Goal: Navigation & Orientation: Find specific page/section

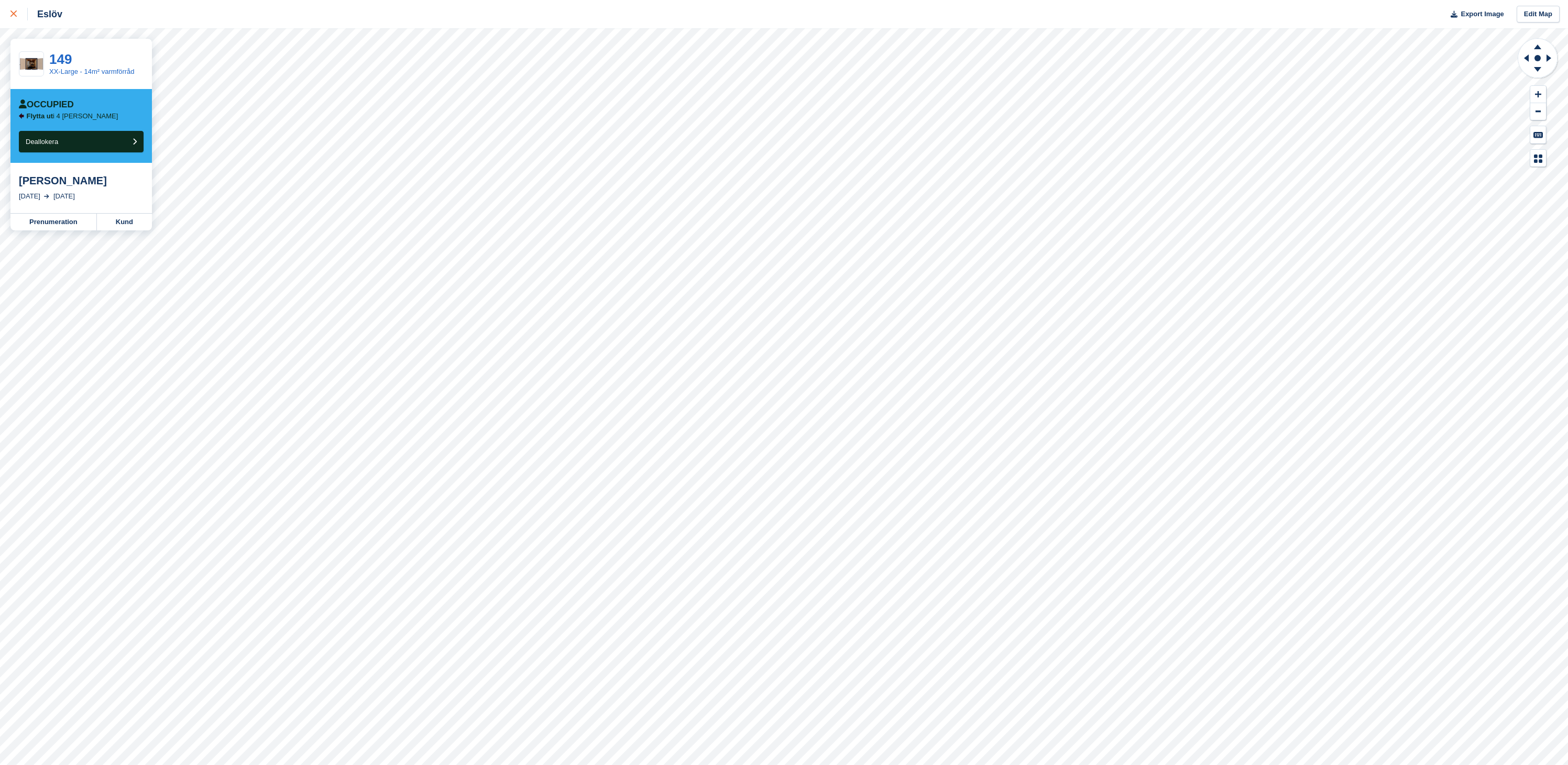
click at [14, 18] on div at bounding box center [19, 14] width 17 height 12
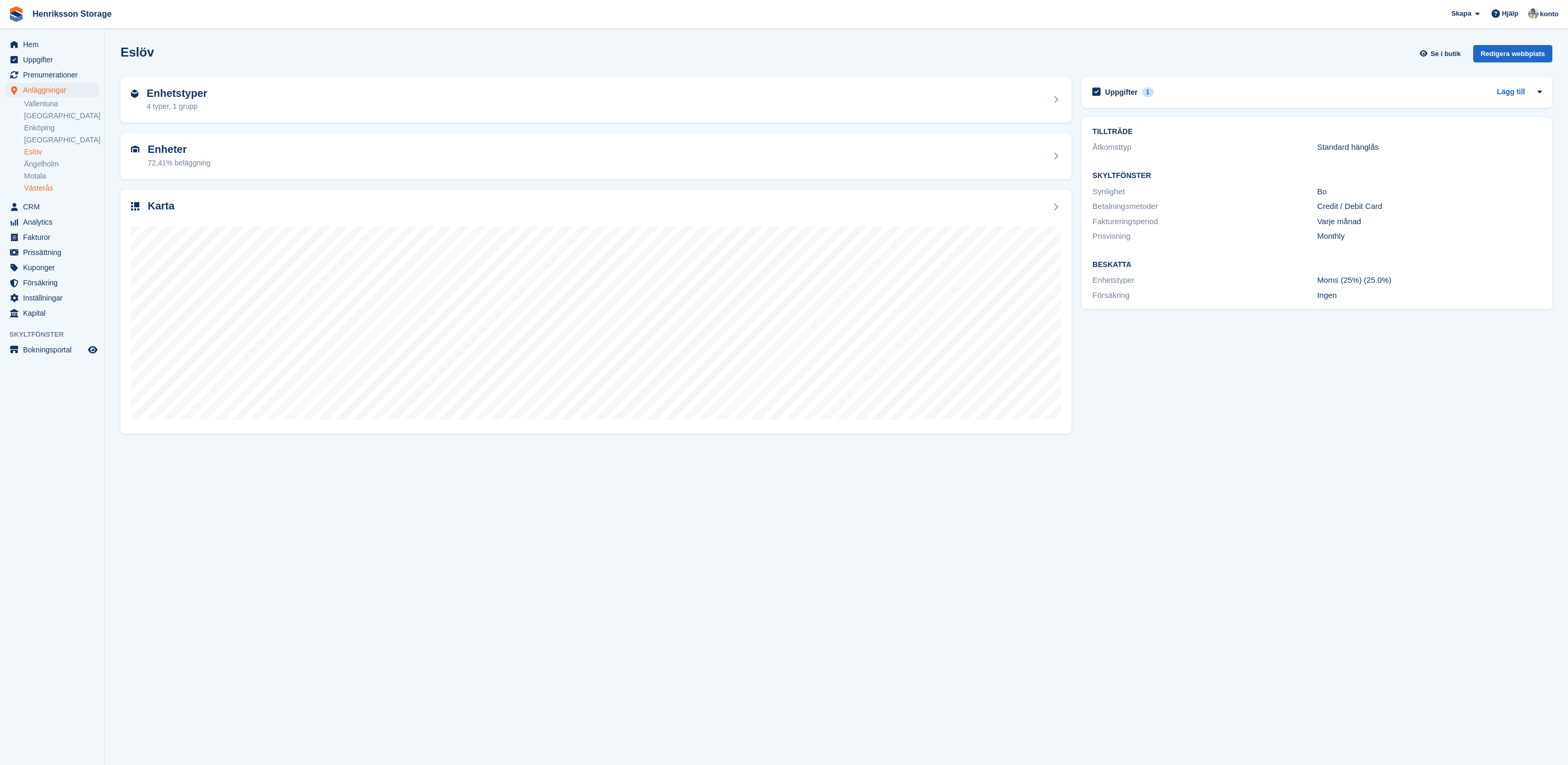
click at [49, 188] on link "Västerås" at bounding box center [62, 188] width 75 height 10
click at [50, 174] on link "Motala" at bounding box center [62, 176] width 75 height 10
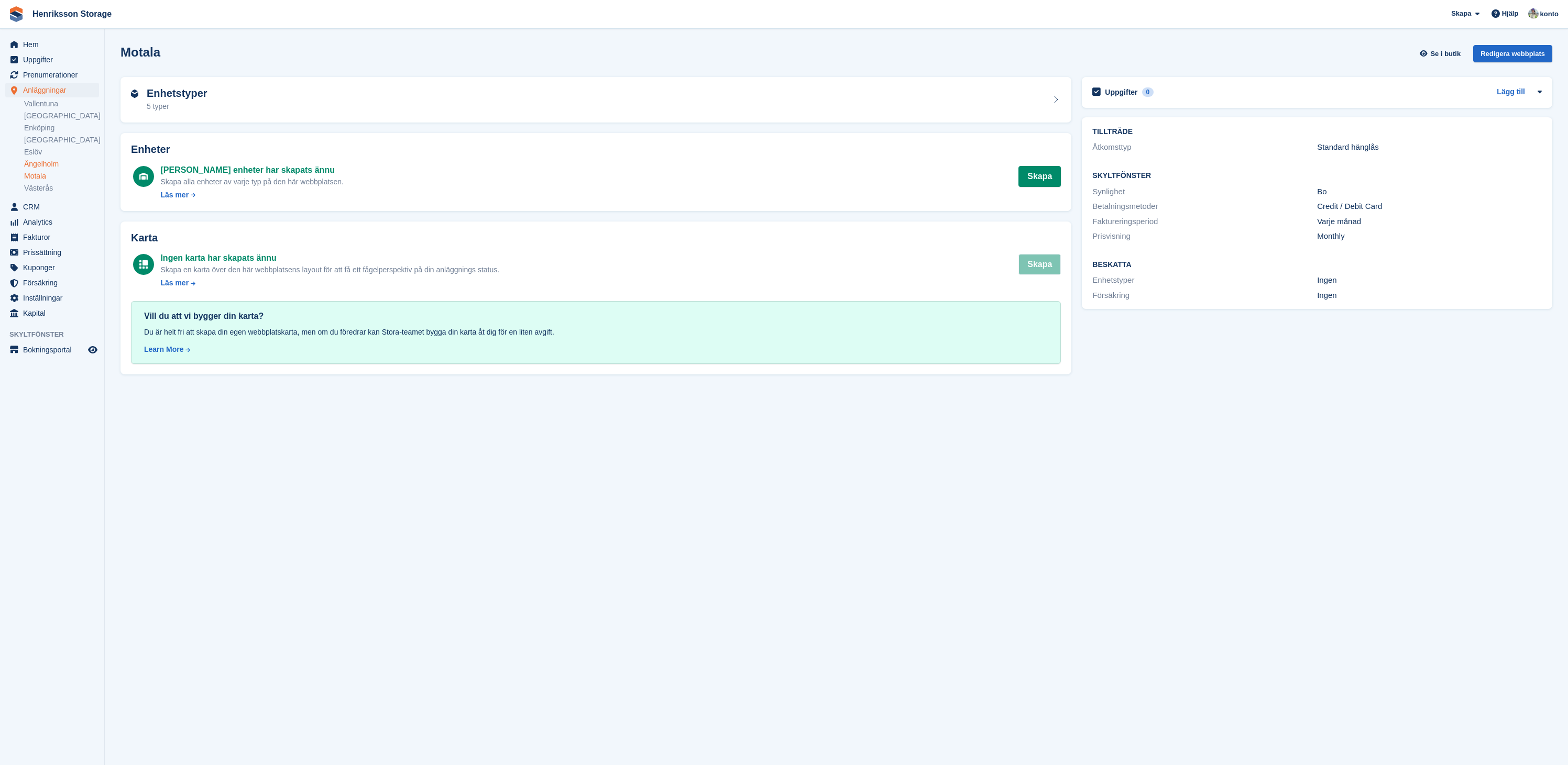
click at [44, 166] on link "Ängelholm" at bounding box center [62, 164] width 75 height 10
click at [37, 155] on link "Eslöv" at bounding box center [62, 152] width 75 height 10
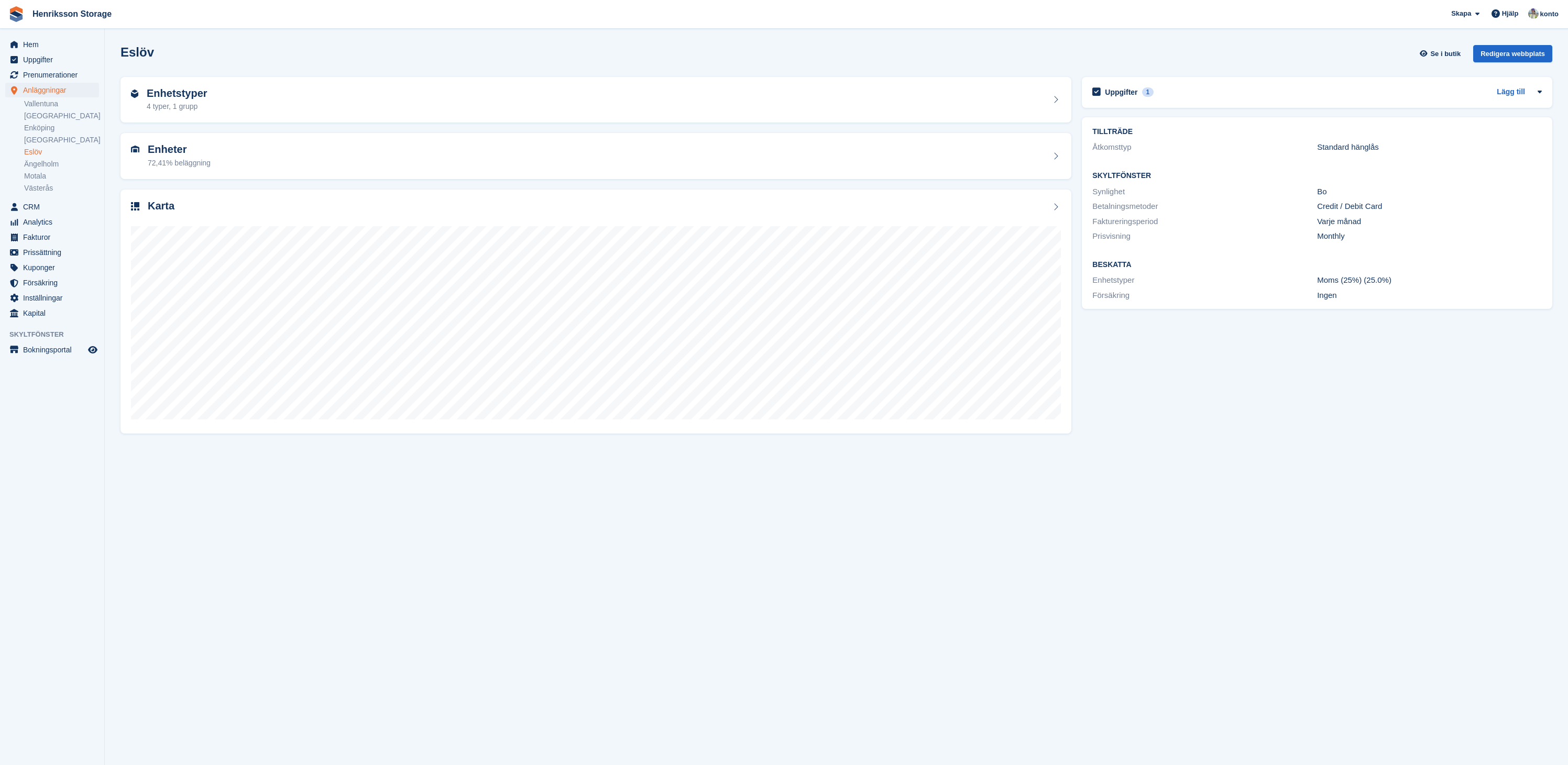
click at [51, 139] on link "[GEOGRAPHIC_DATA]" at bounding box center [62, 139] width 75 height 10
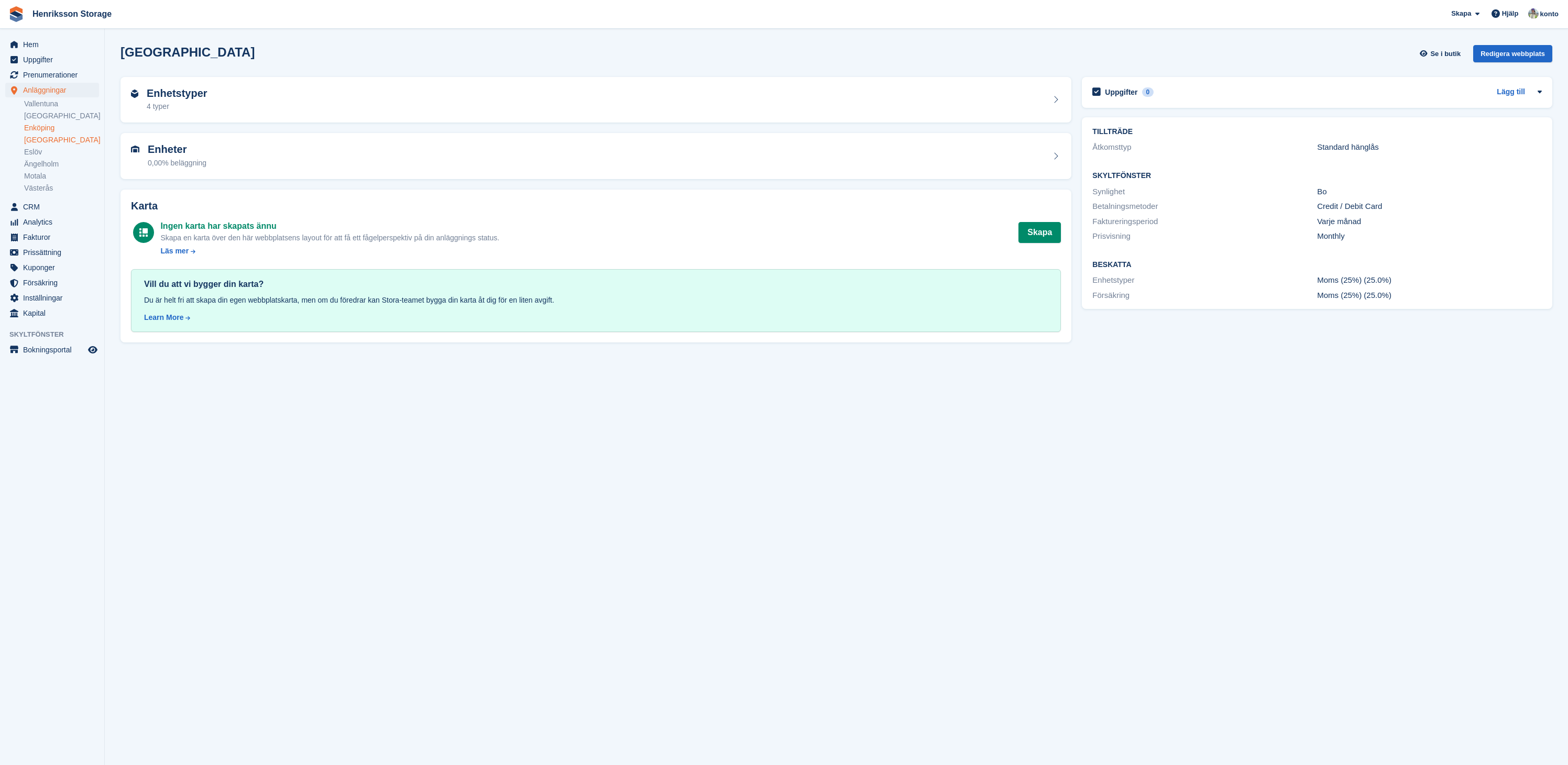
click at [41, 129] on link "Enköping" at bounding box center [62, 128] width 75 height 10
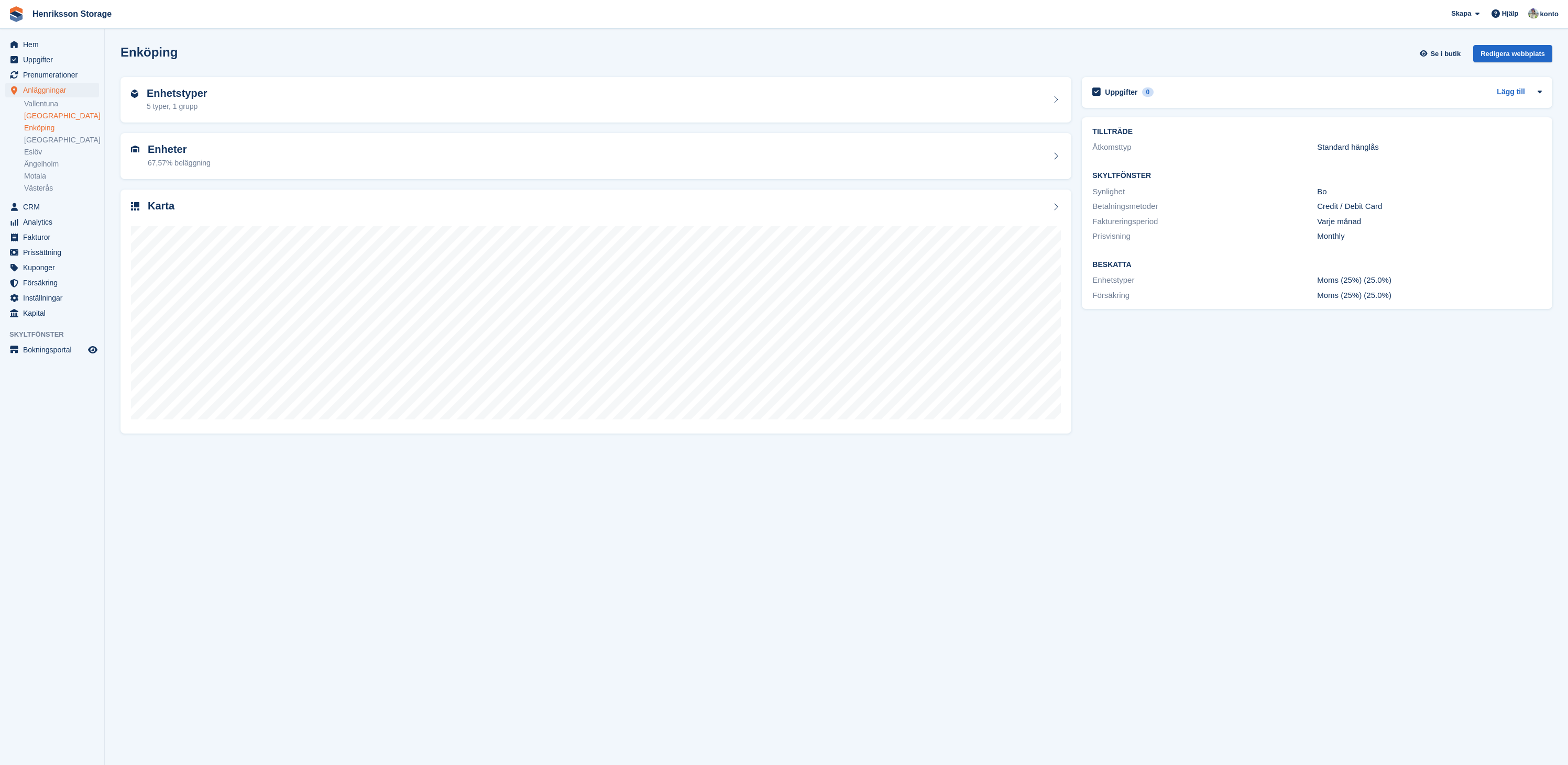
click at [44, 116] on link "[GEOGRAPHIC_DATA]" at bounding box center [62, 115] width 75 height 10
click at [44, 103] on link "Vallentuna" at bounding box center [62, 104] width 75 height 10
click at [44, 116] on link "[GEOGRAPHIC_DATA]" at bounding box center [62, 115] width 75 height 10
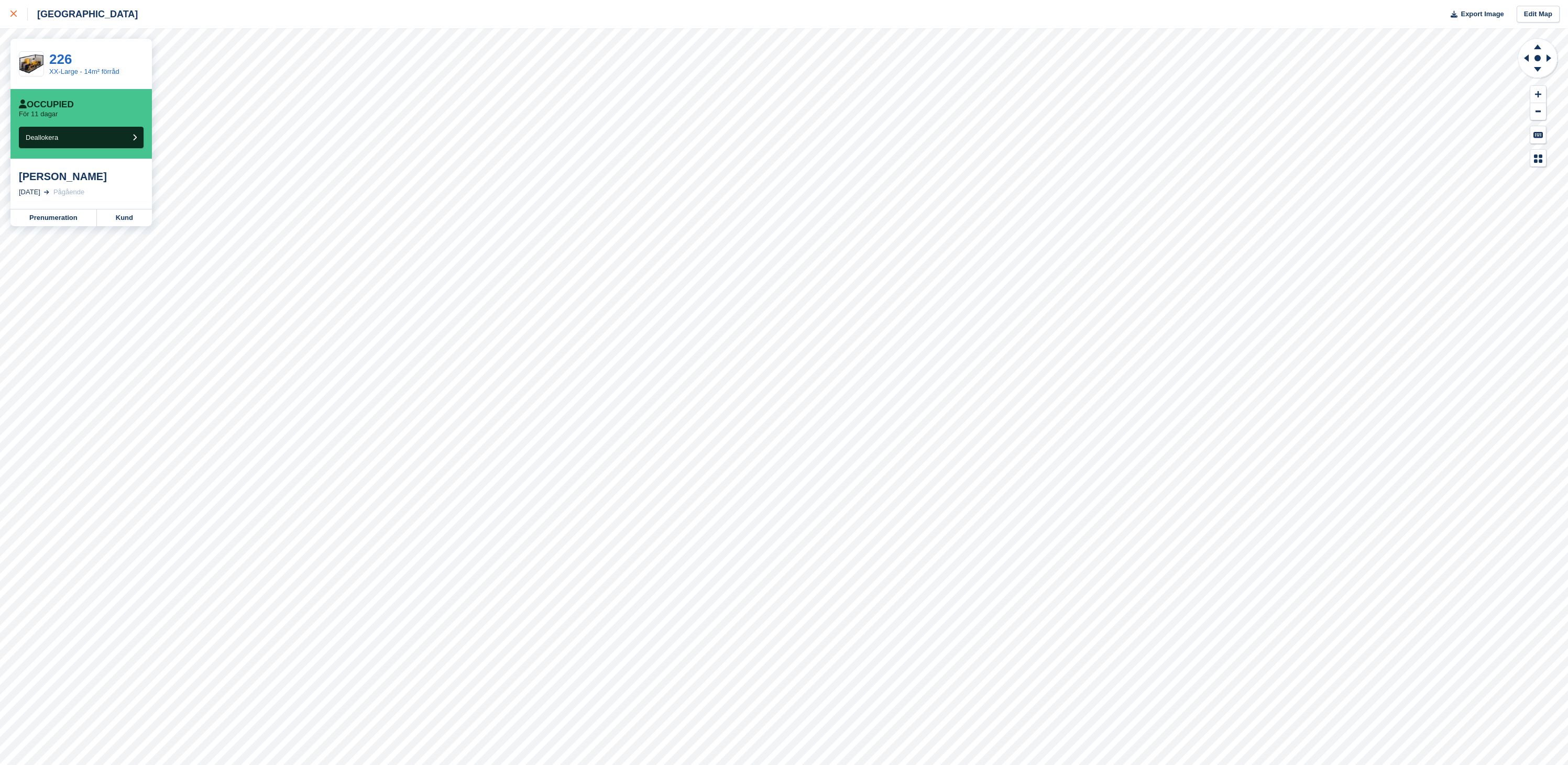
click at [10, 12] on icon at bounding box center [13, 13] width 6 height 6
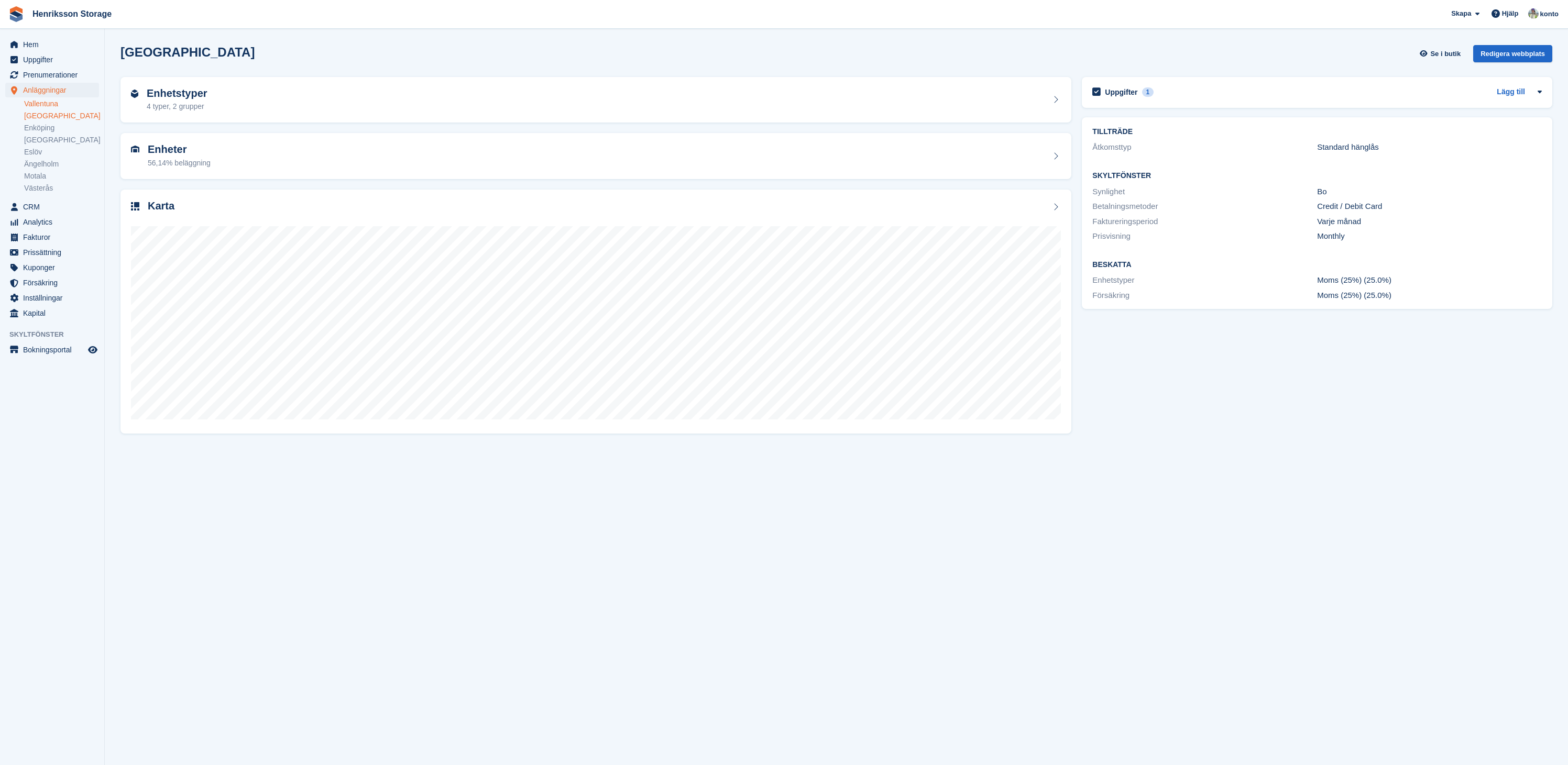
click at [51, 104] on link "Vallentuna" at bounding box center [62, 104] width 75 height 10
click at [48, 129] on link "Enköping" at bounding box center [62, 128] width 75 height 10
click at [52, 139] on link "[GEOGRAPHIC_DATA]" at bounding box center [62, 139] width 75 height 10
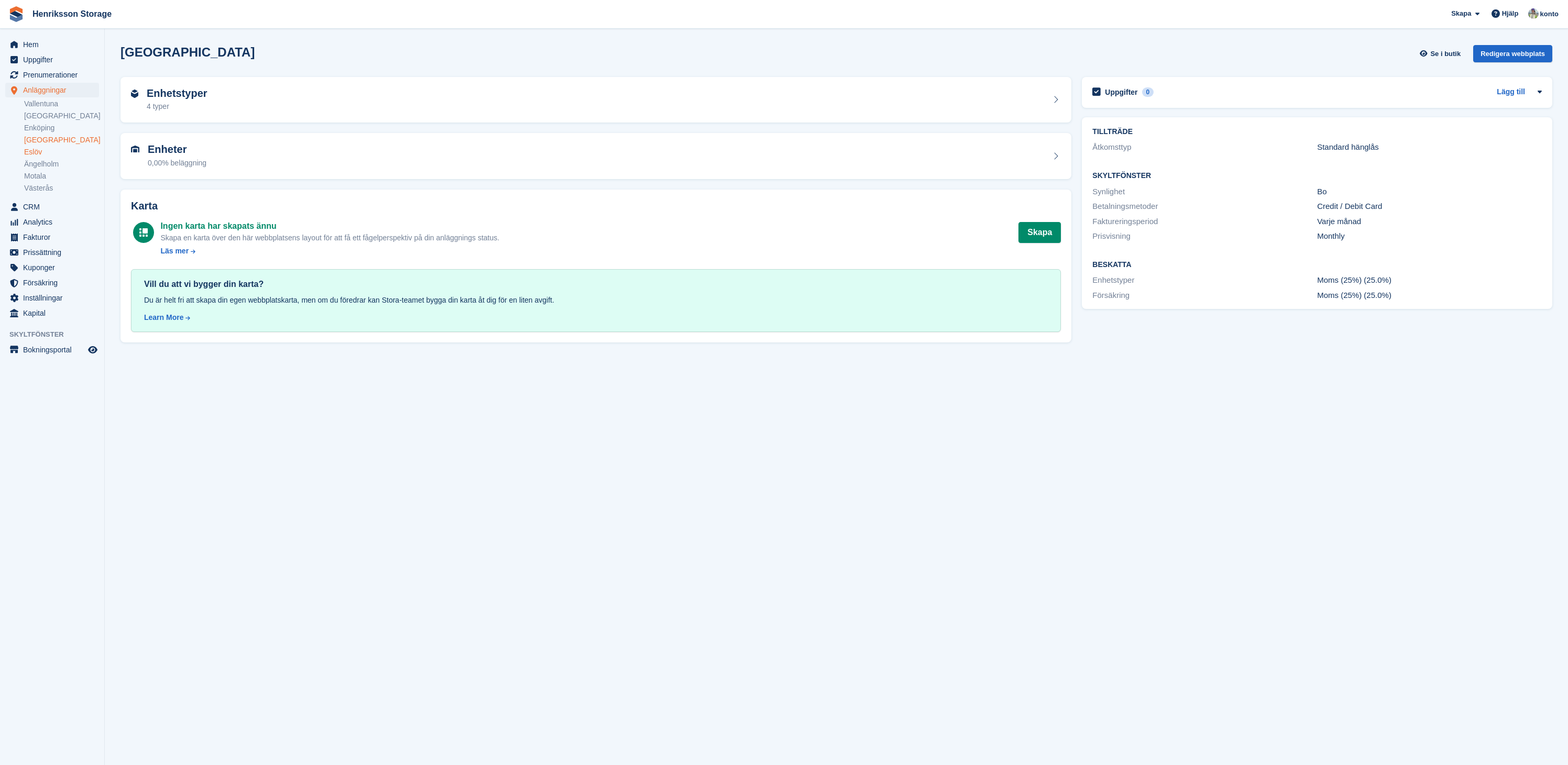
click at [39, 153] on link "Eslöv" at bounding box center [62, 152] width 75 height 10
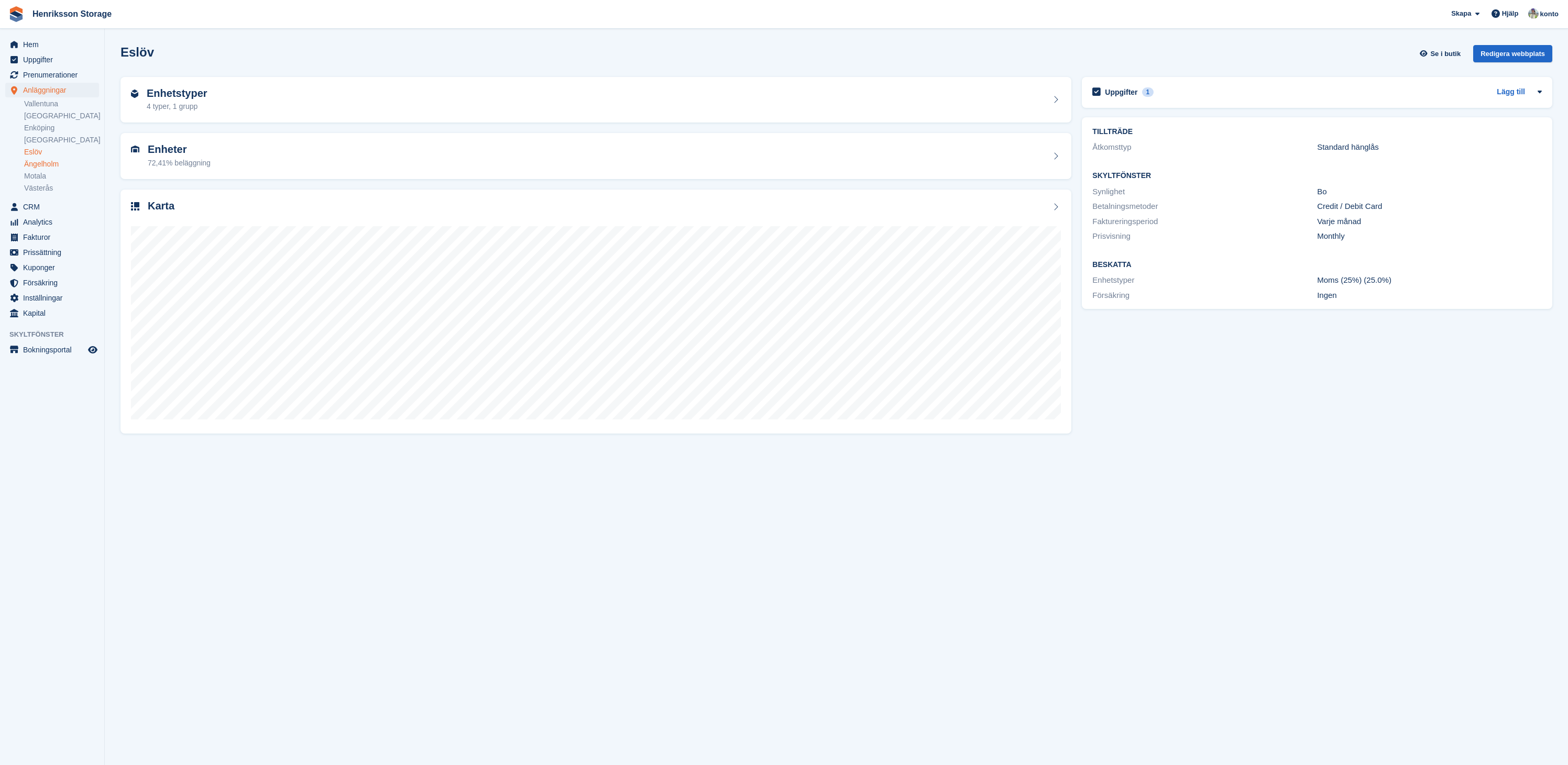
click at [44, 164] on link "Ängelholm" at bounding box center [62, 164] width 75 height 10
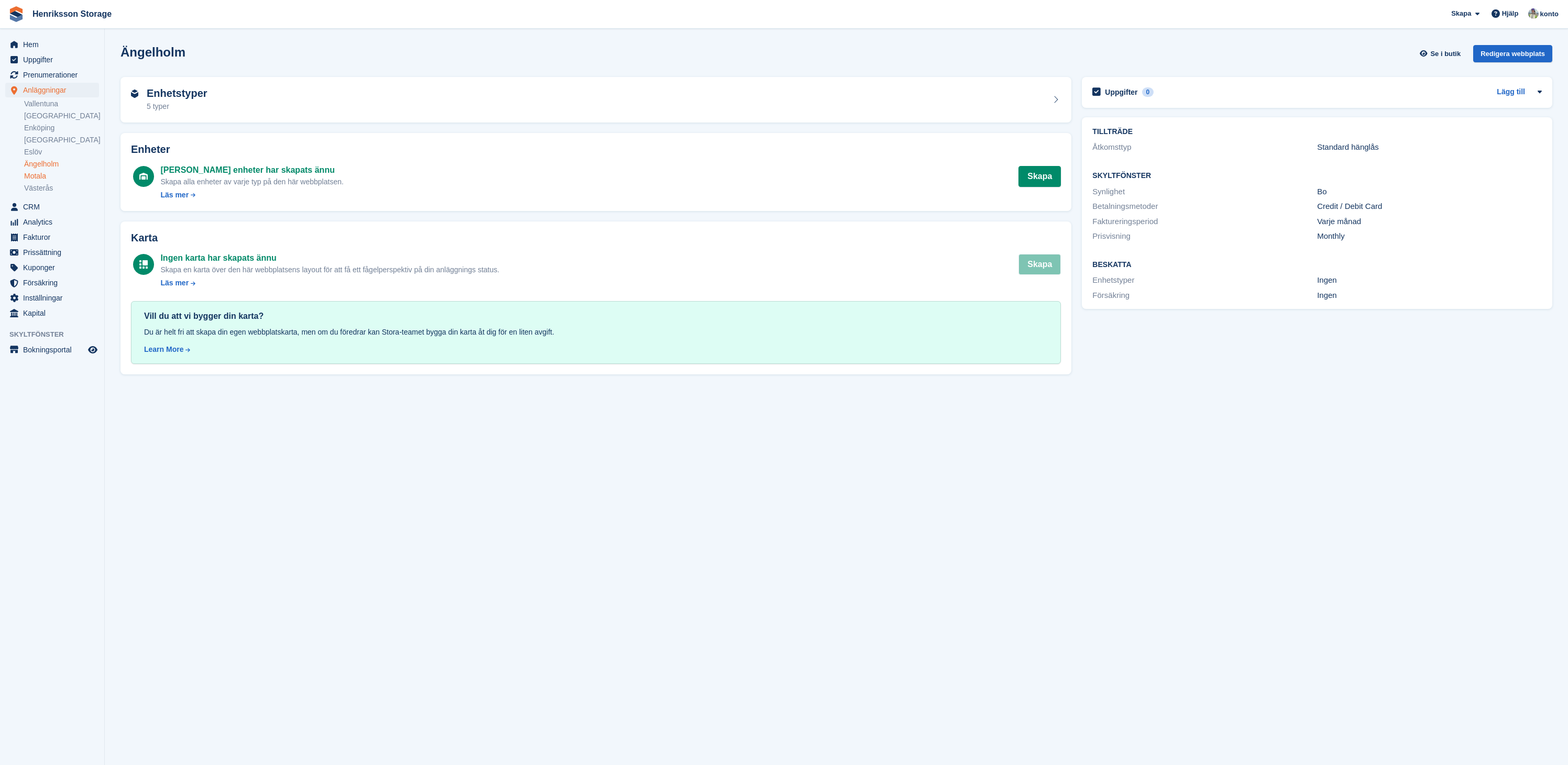
click at [44, 178] on link "Motala" at bounding box center [62, 176] width 75 height 10
click at [42, 189] on link "Västerås" at bounding box center [62, 188] width 75 height 10
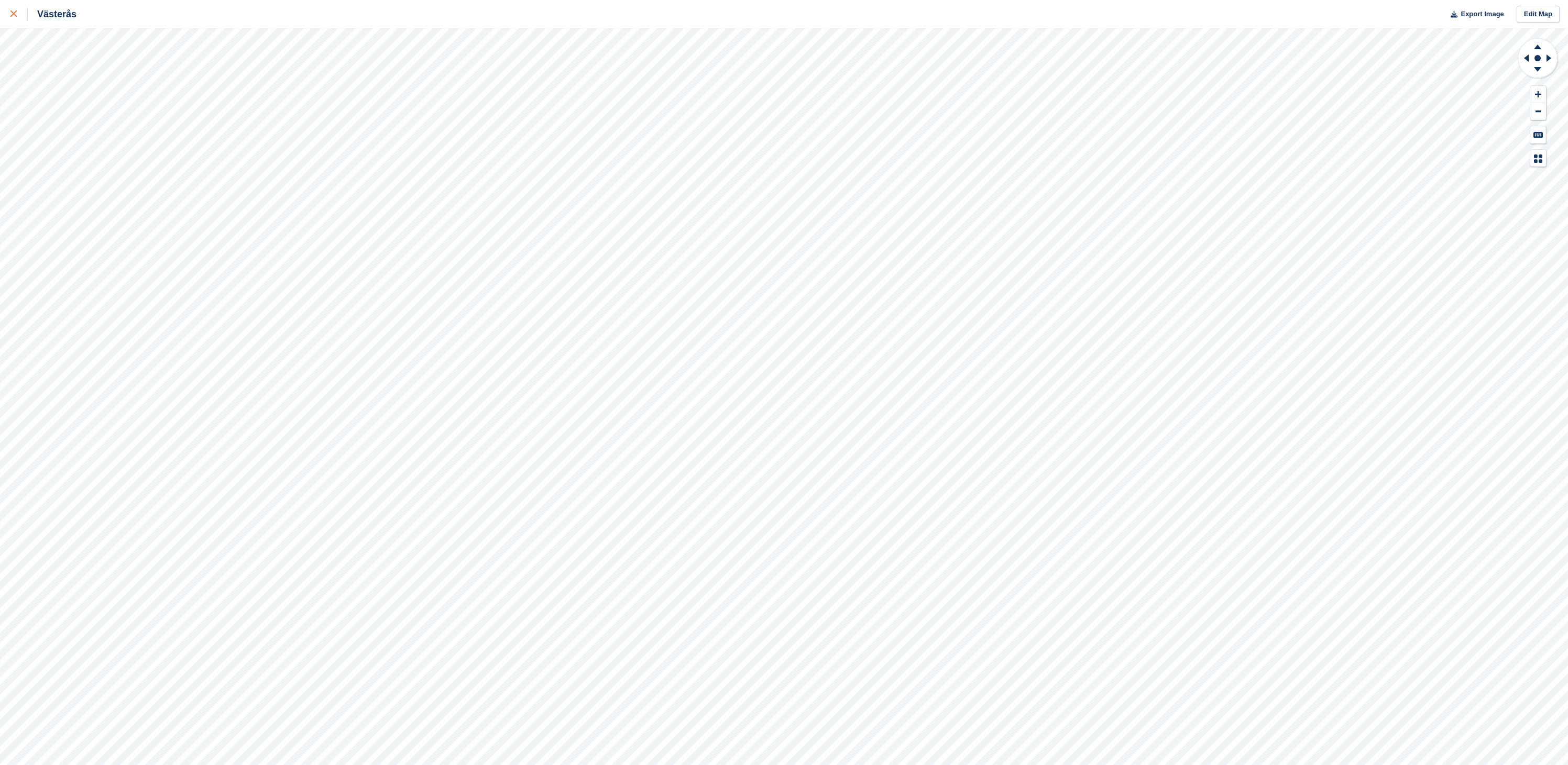
click at [12, 16] on icon at bounding box center [13, 13] width 6 height 6
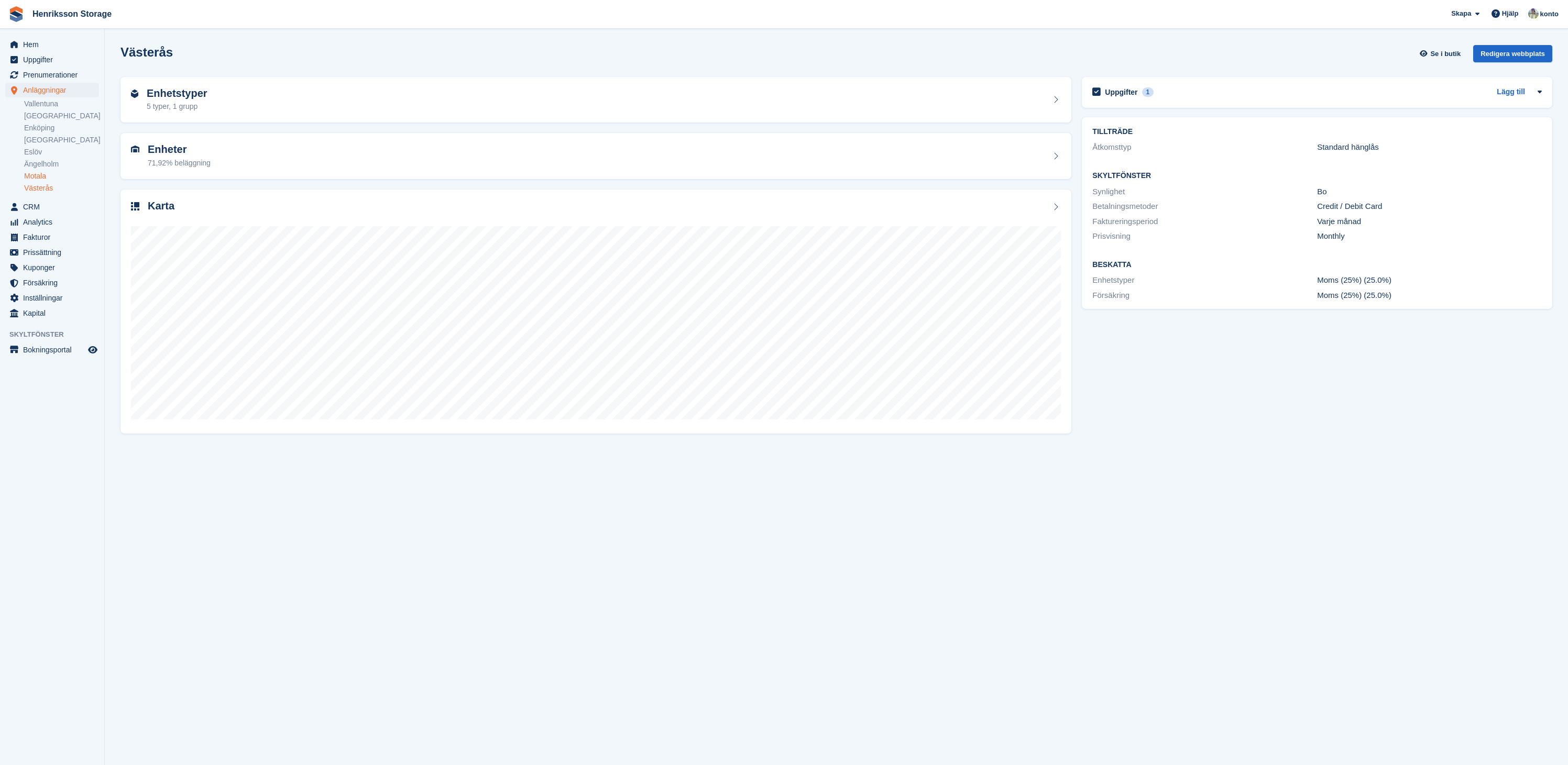
click at [37, 178] on link "Motala" at bounding box center [62, 176] width 75 height 10
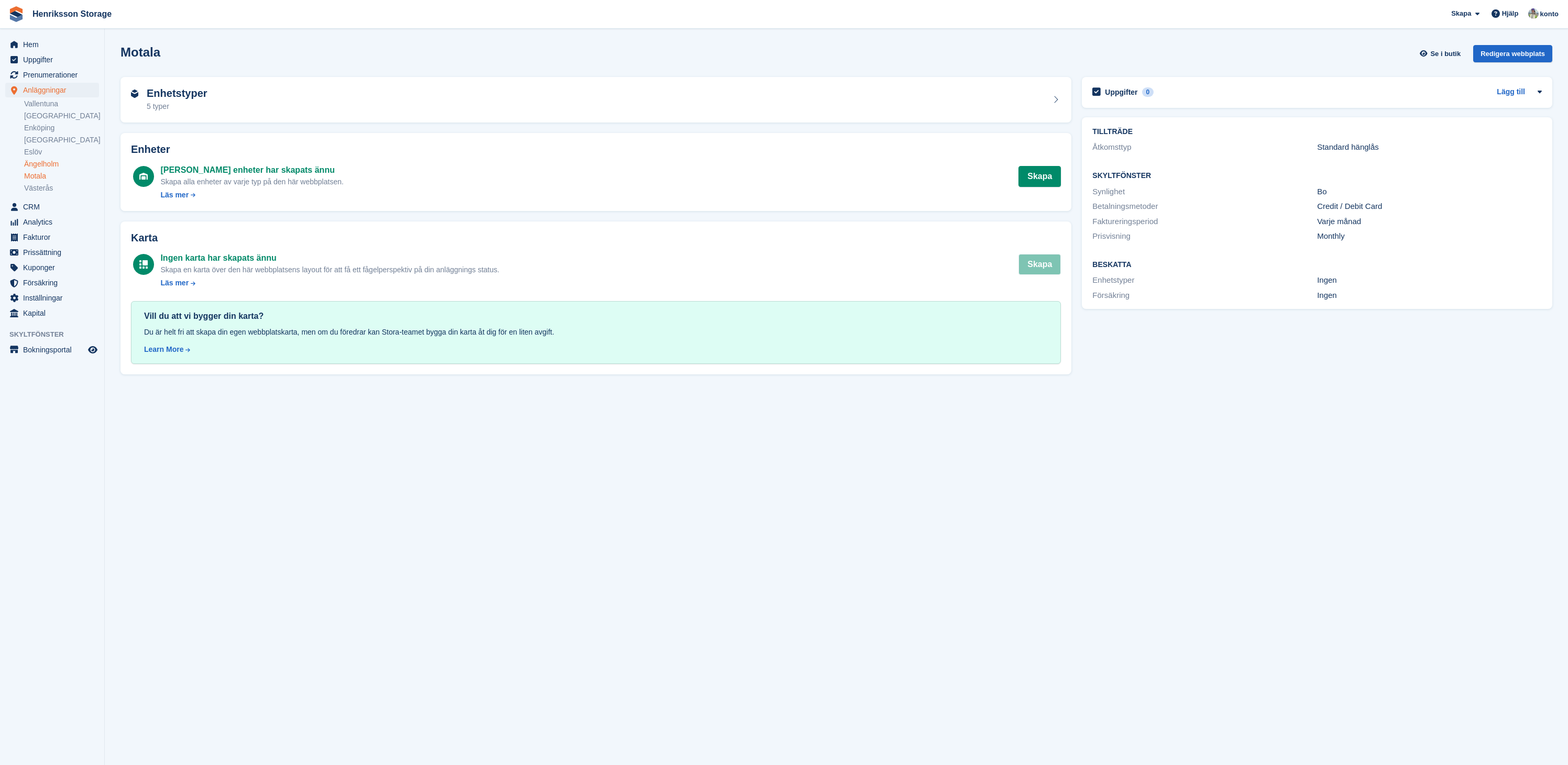
click at [47, 162] on link "Ängelholm" at bounding box center [62, 164] width 75 height 10
